Goal: Information Seeking & Learning: Learn about a topic

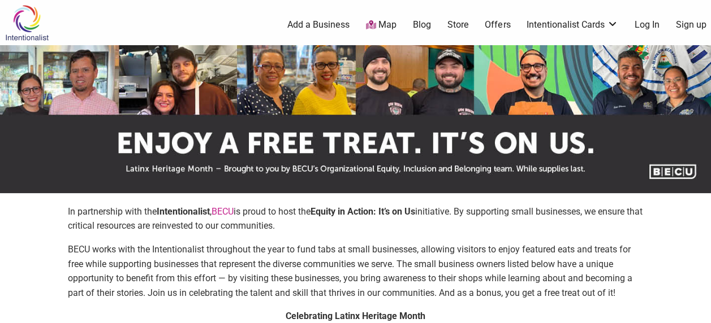
click at [500, 25] on link "Offers" at bounding box center [497, 25] width 25 height 12
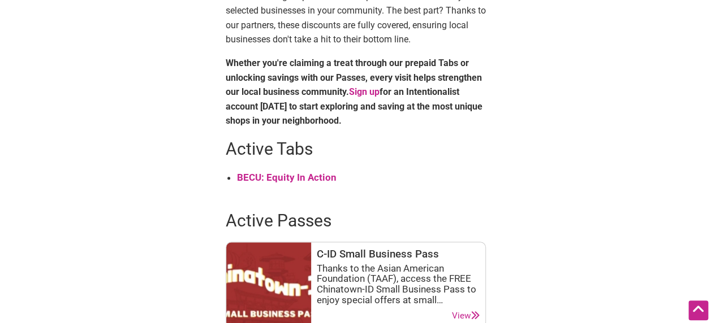
scroll to position [508, 0]
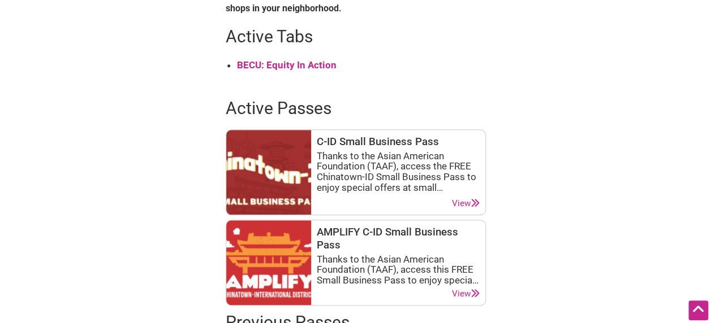
click at [302, 61] on strong "BECU: Equity In Action" at bounding box center [287, 64] width 100 height 11
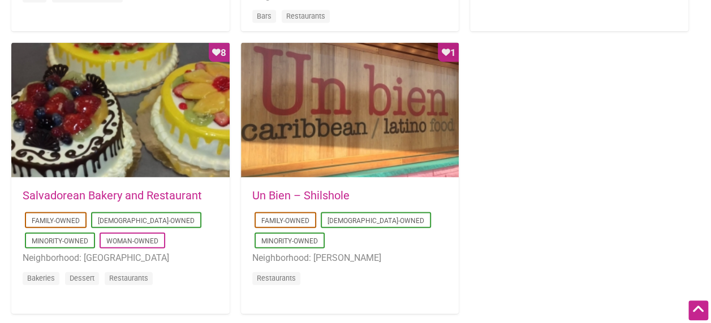
scroll to position [1110, 0]
